Goal: Find specific page/section: Find specific page/section

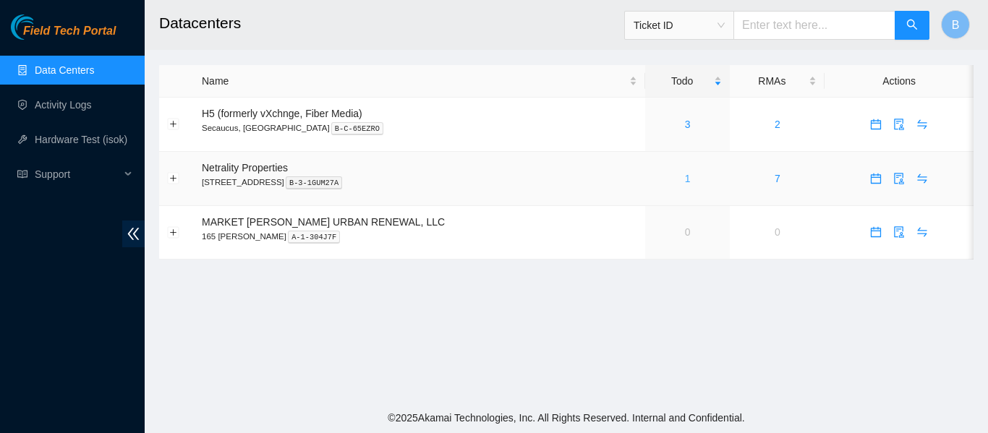
click at [685, 178] on link "1" at bounding box center [688, 179] width 6 height 12
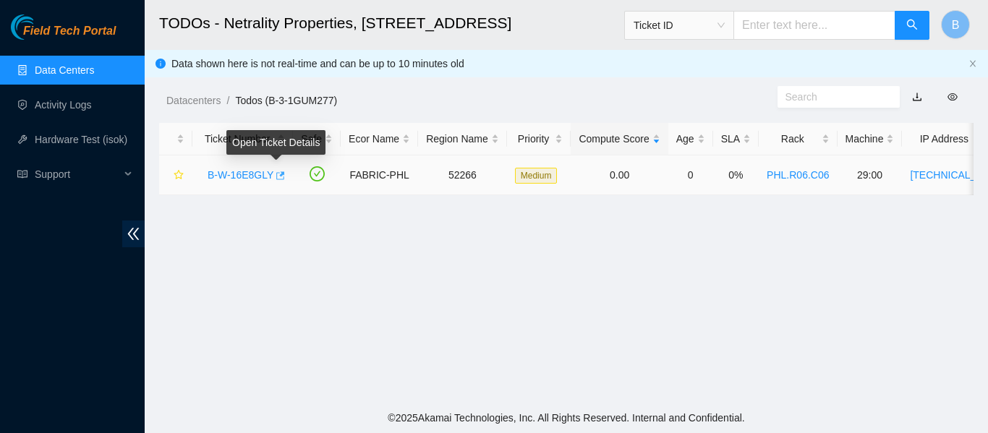
click at [274, 172] on icon "button" at bounding box center [279, 176] width 10 height 10
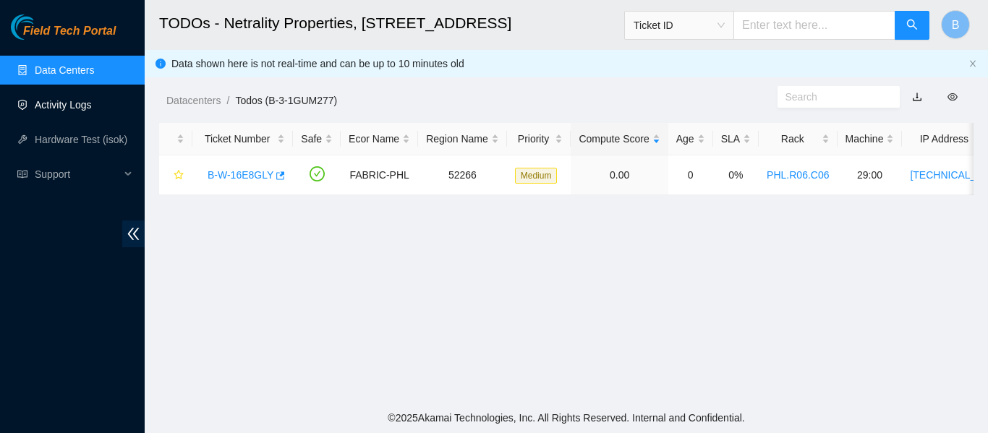
click at [82, 107] on link "Activity Logs" at bounding box center [63, 105] width 57 height 12
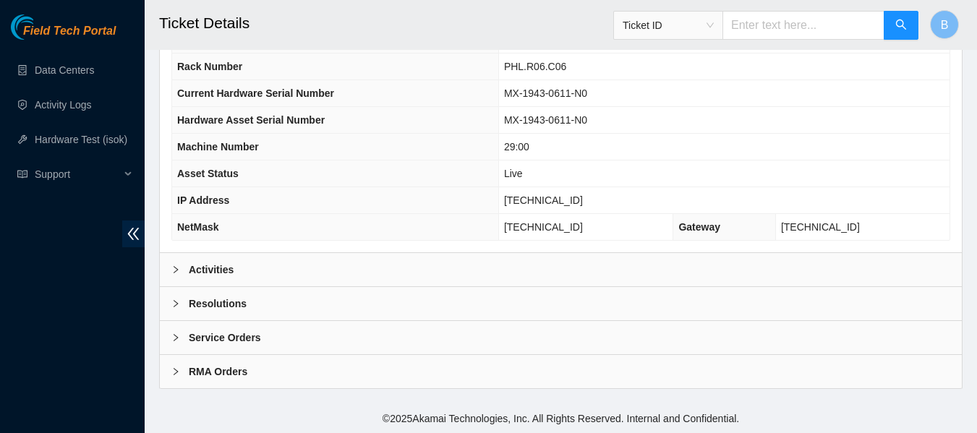
scroll to position [564, 0]
click at [283, 266] on div "Activities" at bounding box center [561, 268] width 802 height 33
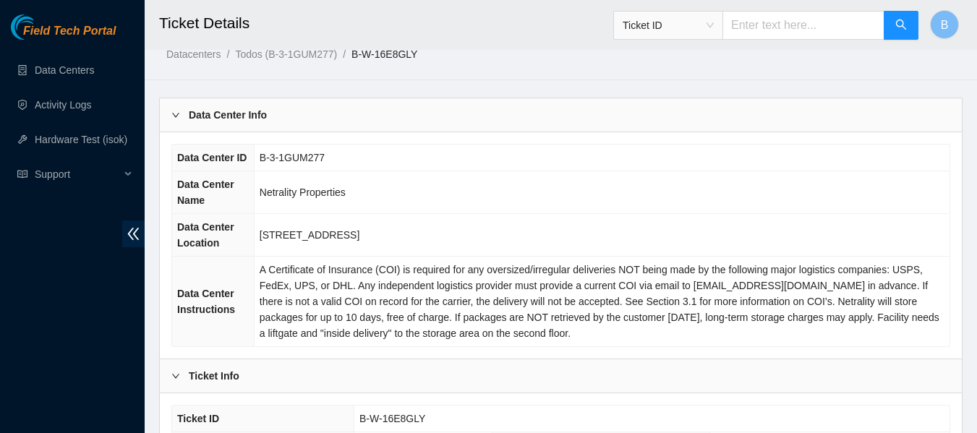
scroll to position [0, 0]
